Goal: Find specific page/section: Find specific page/section

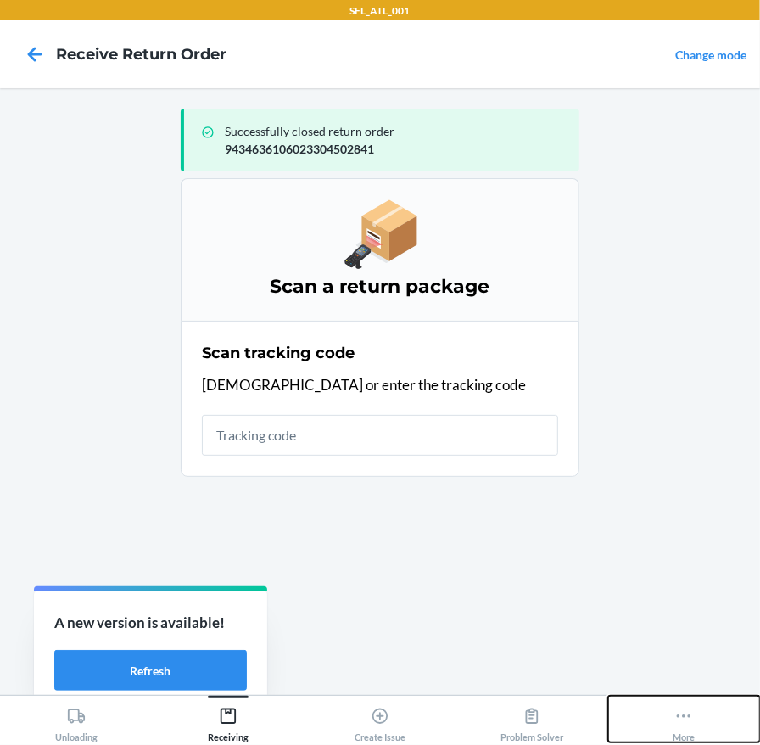
click at [661, 715] on button "More" at bounding box center [684, 719] width 152 height 47
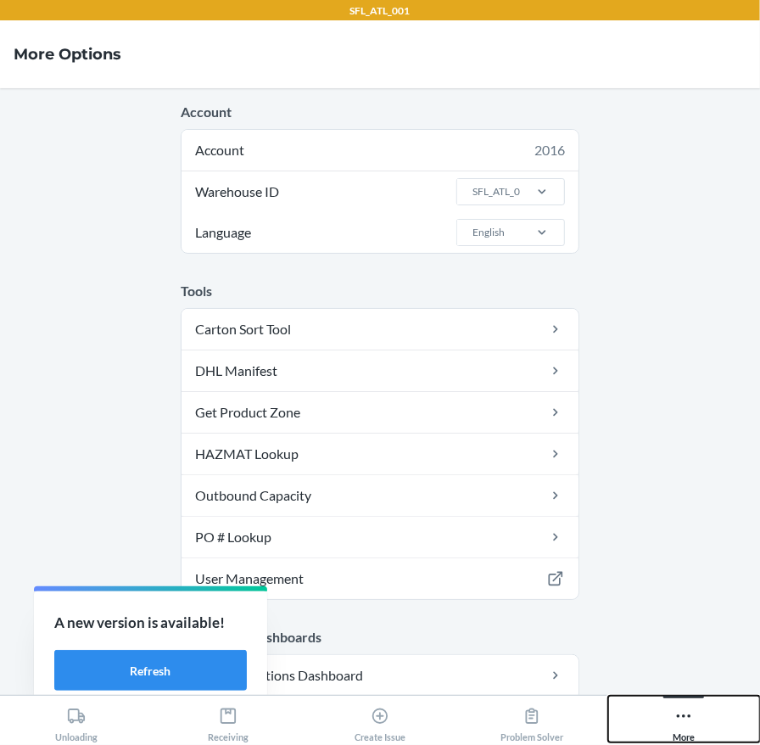
click at [675, 718] on icon at bounding box center [683, 716] width 19 height 19
